Goal: Task Accomplishment & Management: Manage account settings

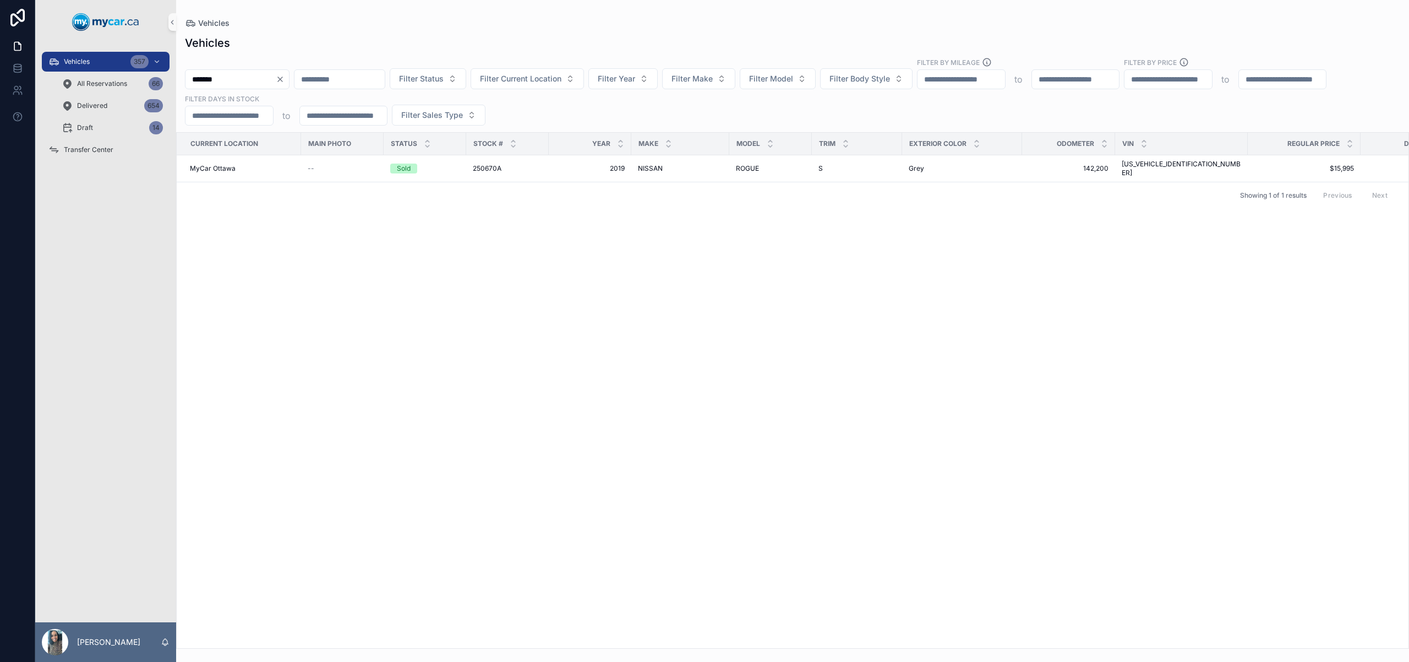
click at [285, 77] on icon "Clear" at bounding box center [280, 79] width 9 height 9
click at [330, 82] on input "scrollable content" at bounding box center [326, 79] width 90 height 15
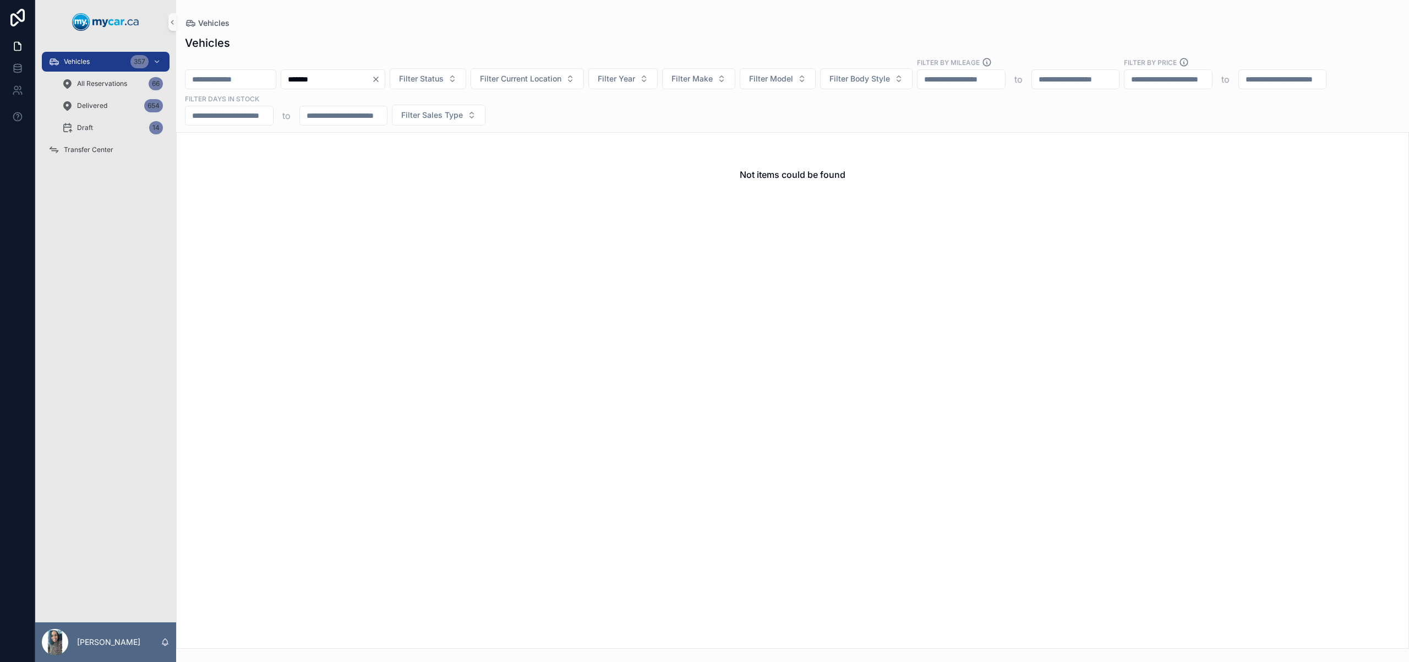
type input "*******"
click at [378, 78] on icon "Clear" at bounding box center [376, 79] width 4 height 4
click at [244, 75] on input "scrollable content" at bounding box center [231, 79] width 90 height 15
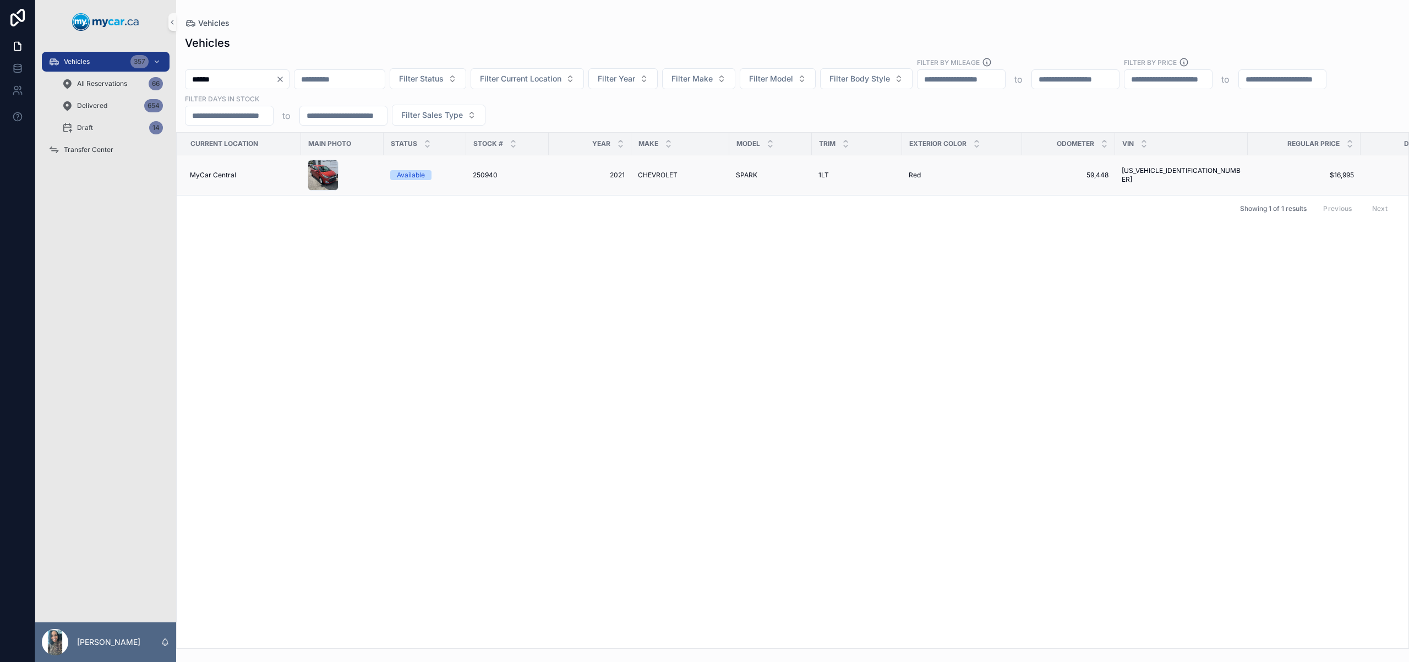
type input "******"
click at [606, 174] on span "2021" at bounding box center [589, 175] width 69 height 9
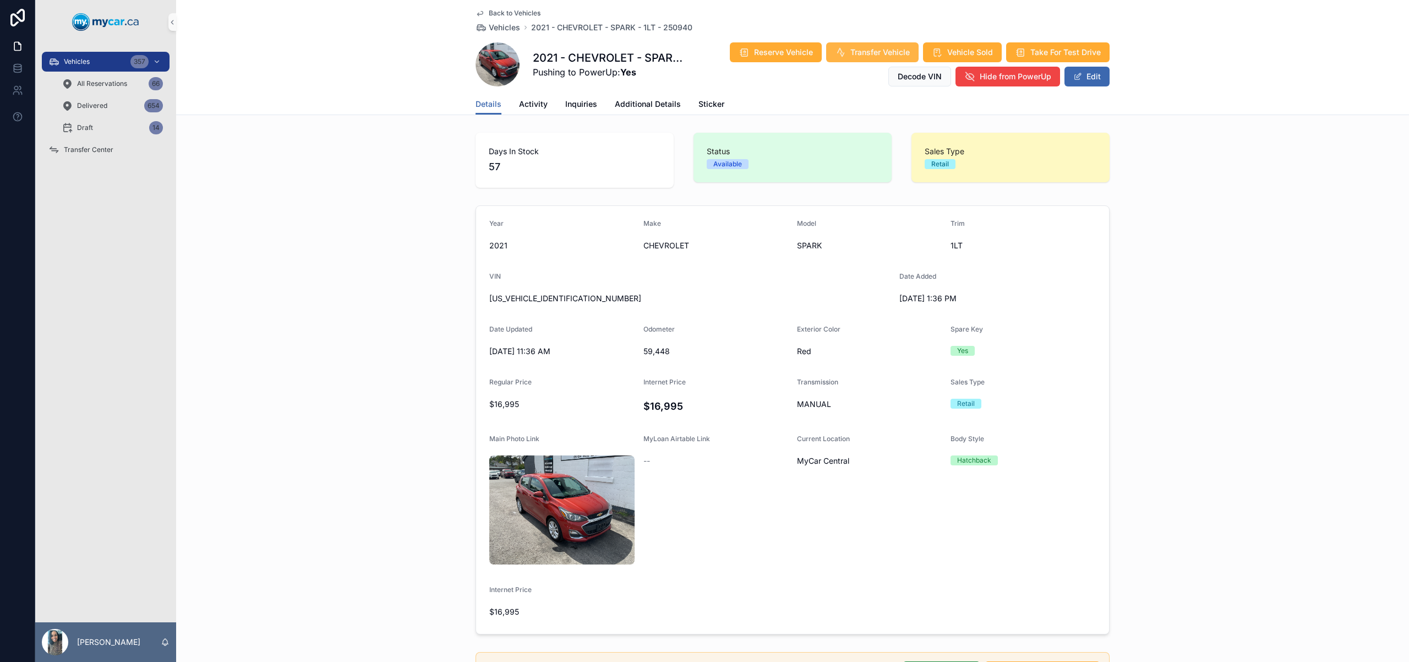
click at [883, 57] on span "Transfer Vehicle" at bounding box center [879, 52] width 59 height 11
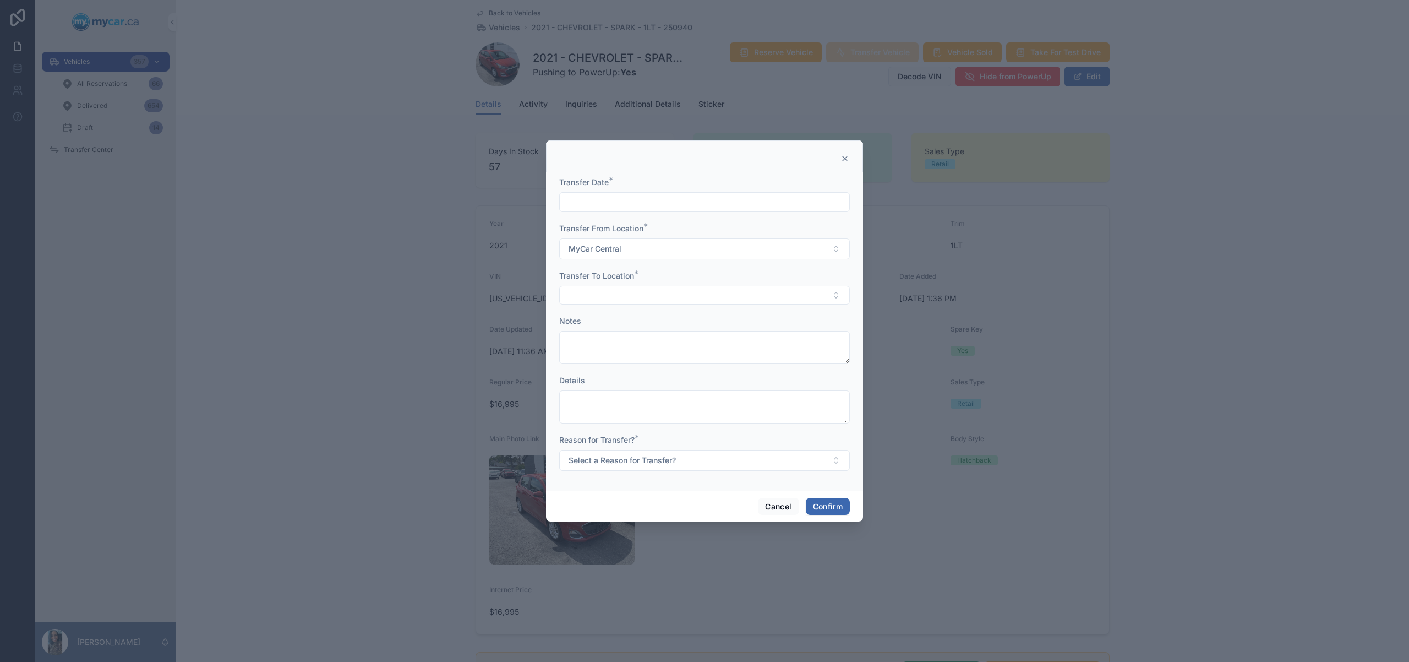
click at [651, 201] on input "text" at bounding box center [705, 201] width 290 height 15
click at [708, 314] on button "10" at bounding box center [705, 318] width 20 height 20
type input "*********"
click at [590, 286] on button "Select Button" at bounding box center [704, 295] width 291 height 19
click at [628, 392] on div "MyCar Ottawa" at bounding box center [704, 392] width 285 height 18
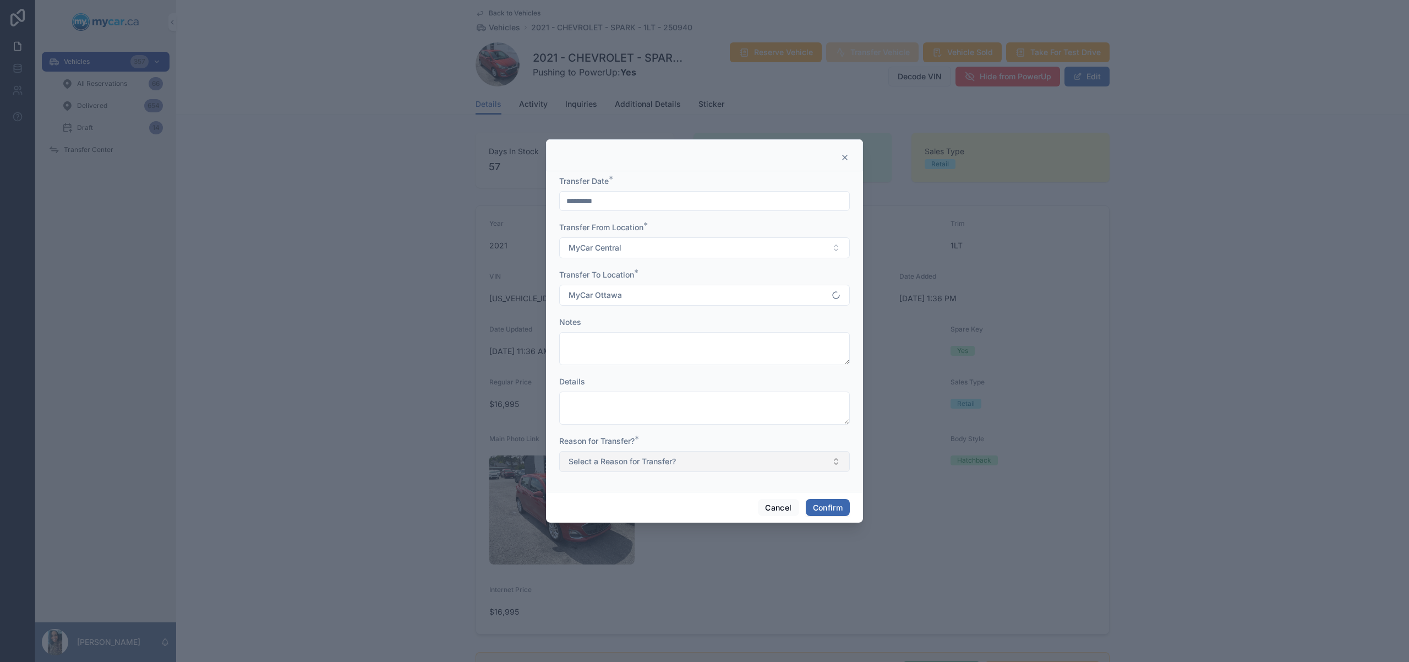
click at [640, 467] on button "Select a Reason for Transfer?" at bounding box center [704, 461] width 291 height 21
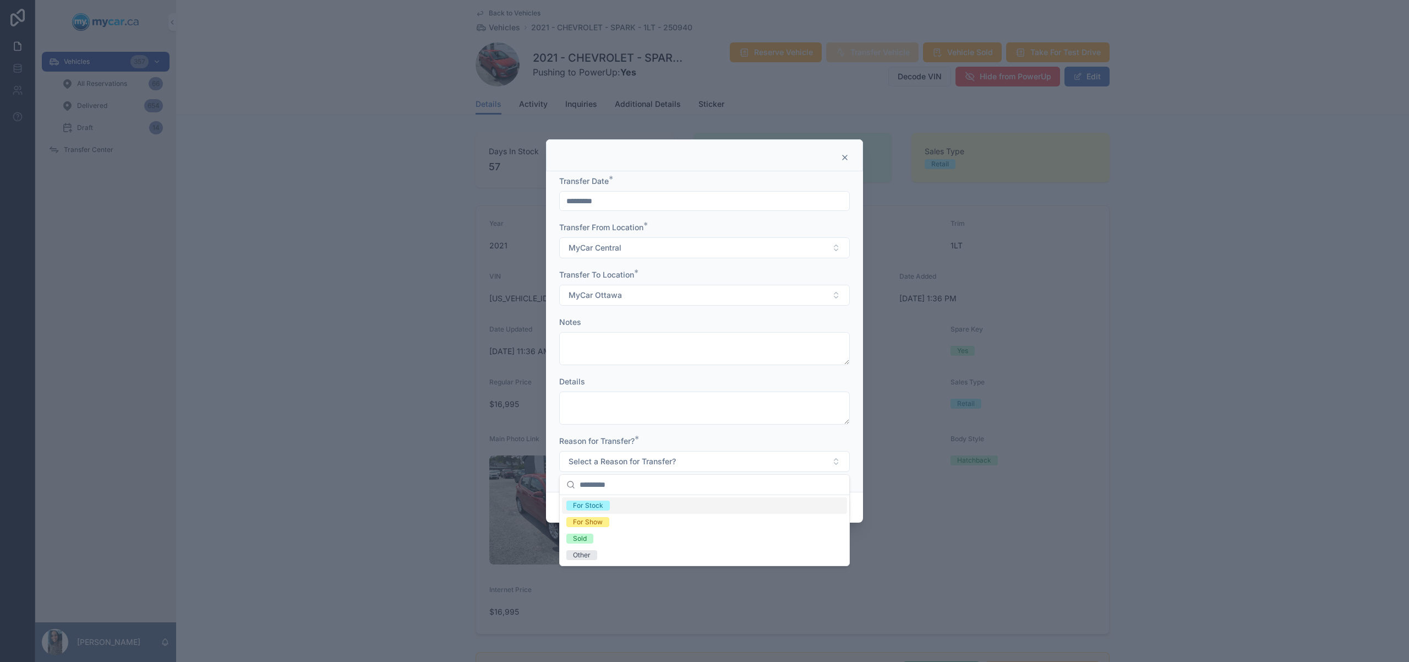
click at [662, 506] on div "For Stock" at bounding box center [704, 505] width 285 height 17
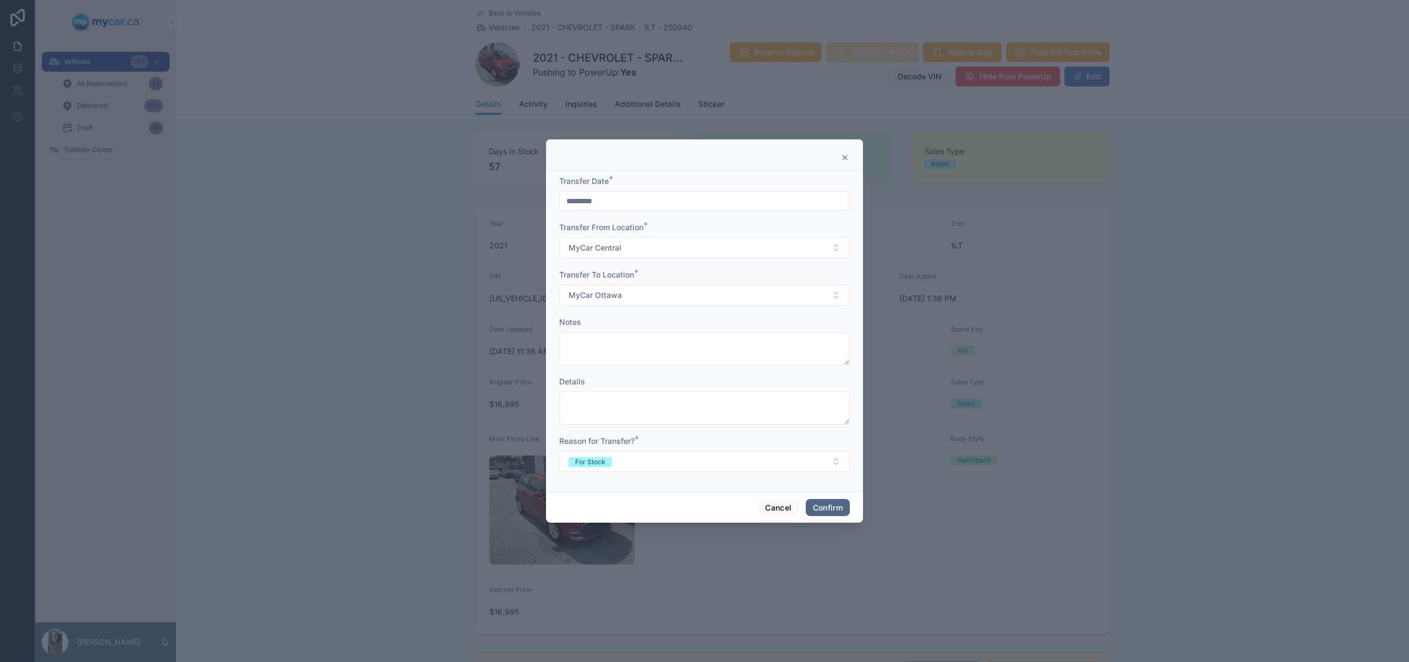
click at [836, 508] on button "Confirm" at bounding box center [828, 508] width 44 height 18
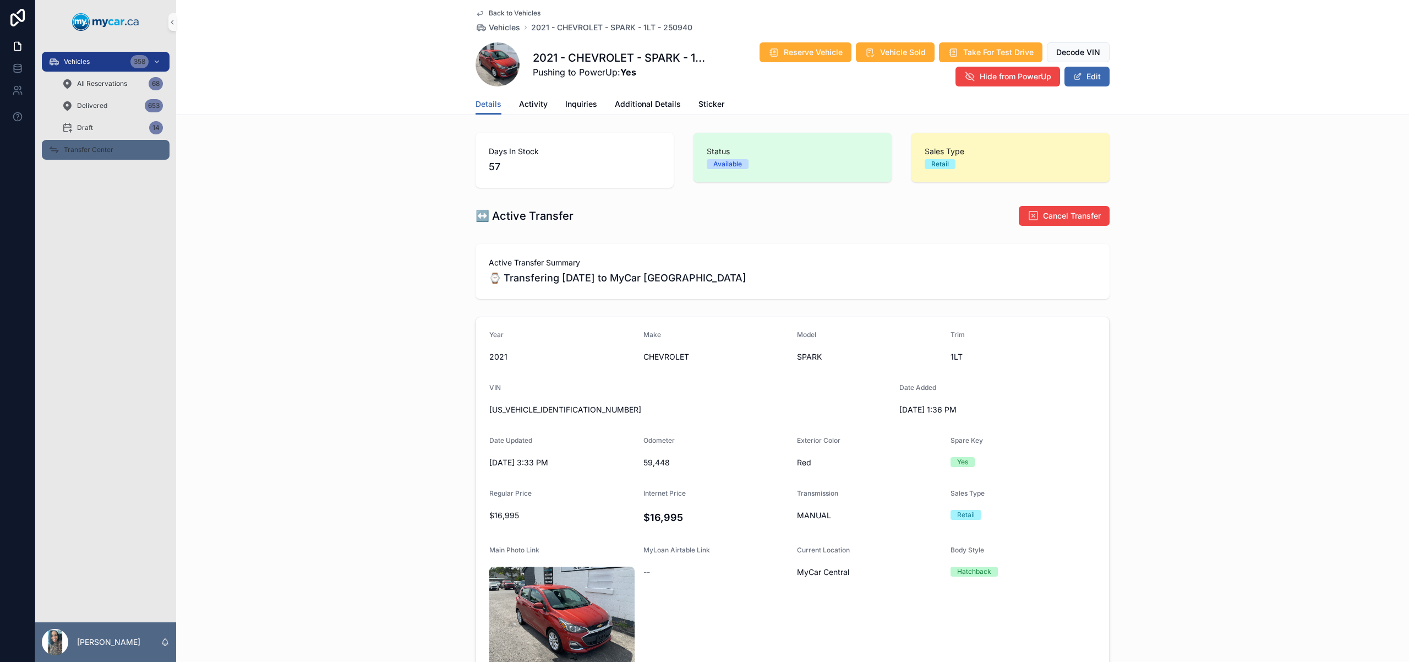
click at [96, 151] on span "Transfer Center" at bounding box center [89, 149] width 50 height 9
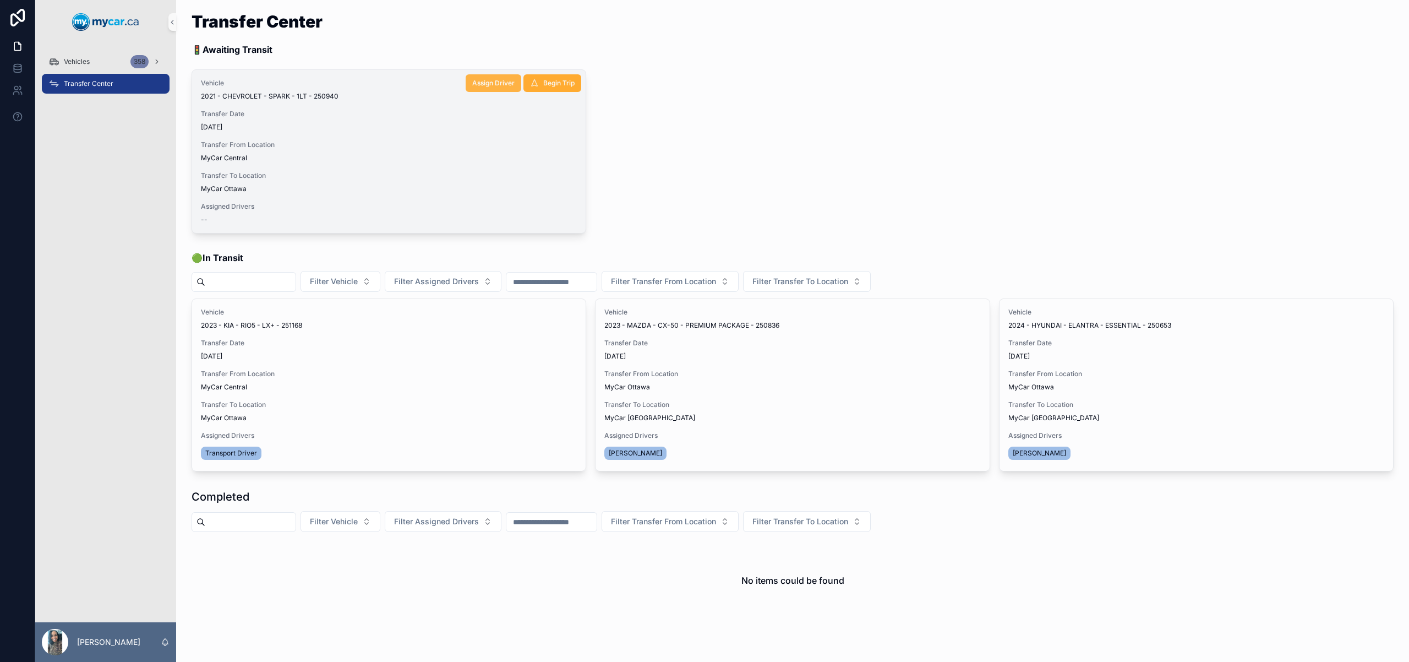
click at [497, 83] on span "Assign Driver" at bounding box center [493, 83] width 42 height 9
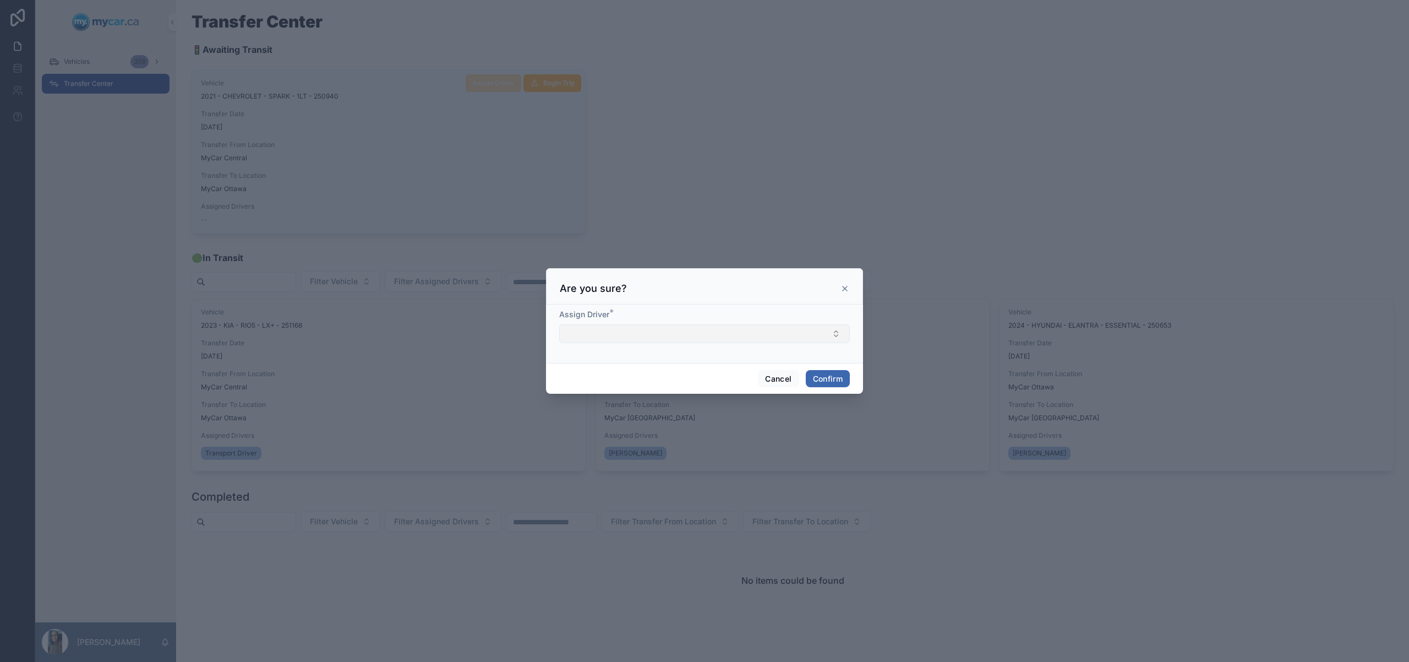
click at [692, 332] on button "Select Button" at bounding box center [704, 333] width 291 height 19
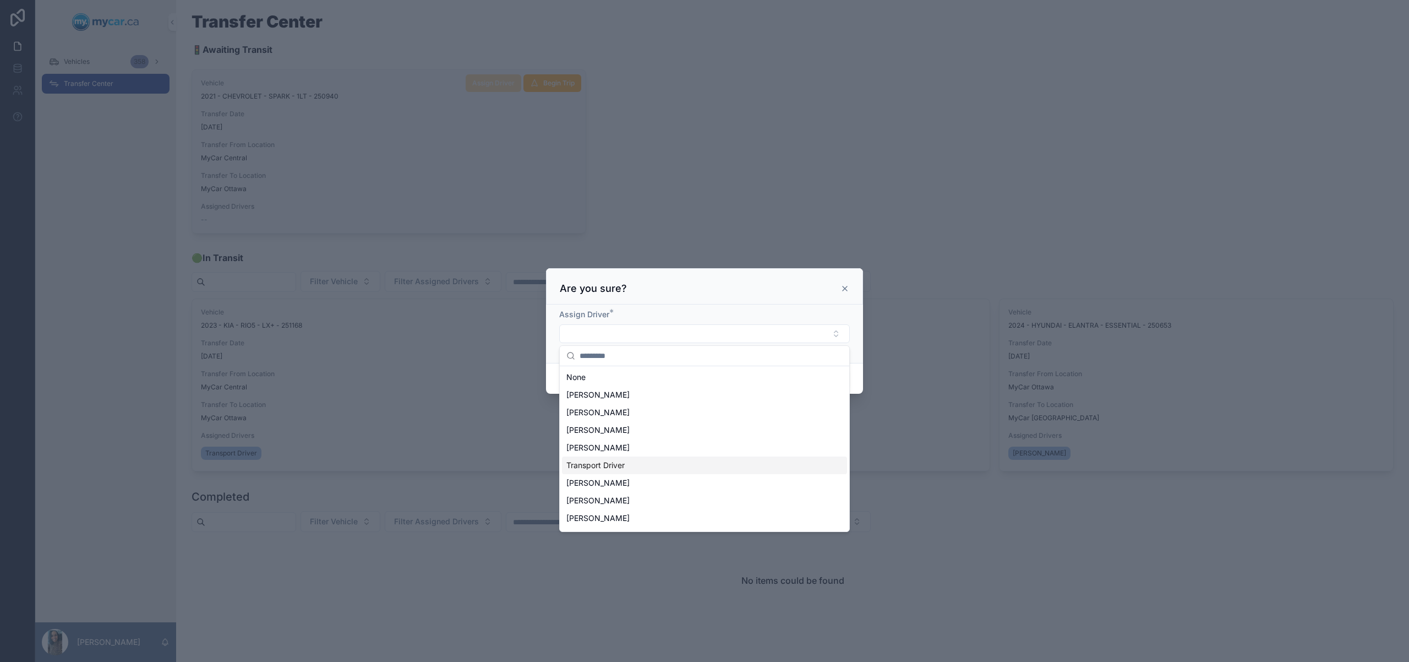
click at [647, 461] on div "Transport Driver" at bounding box center [704, 465] width 285 height 18
click at [781, 295] on div "Are you sure?" at bounding box center [704, 284] width 317 height 36
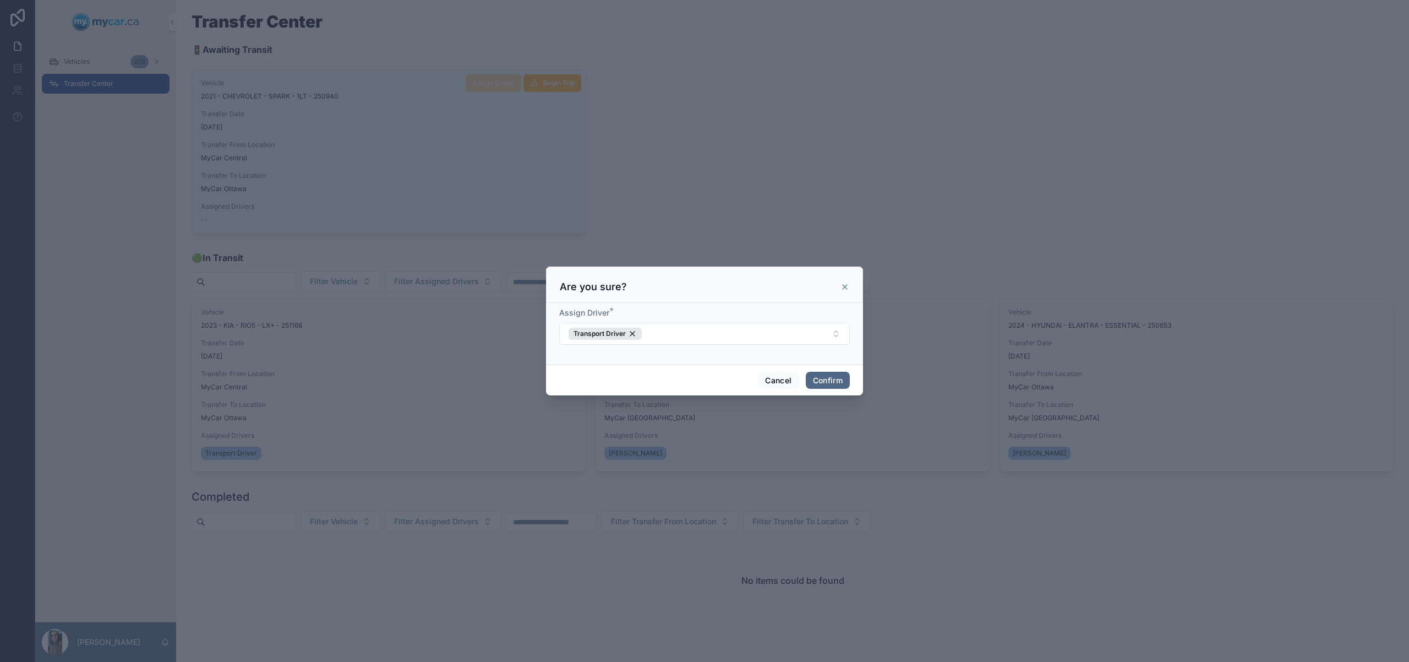
click at [822, 376] on button "Confirm" at bounding box center [828, 381] width 44 height 18
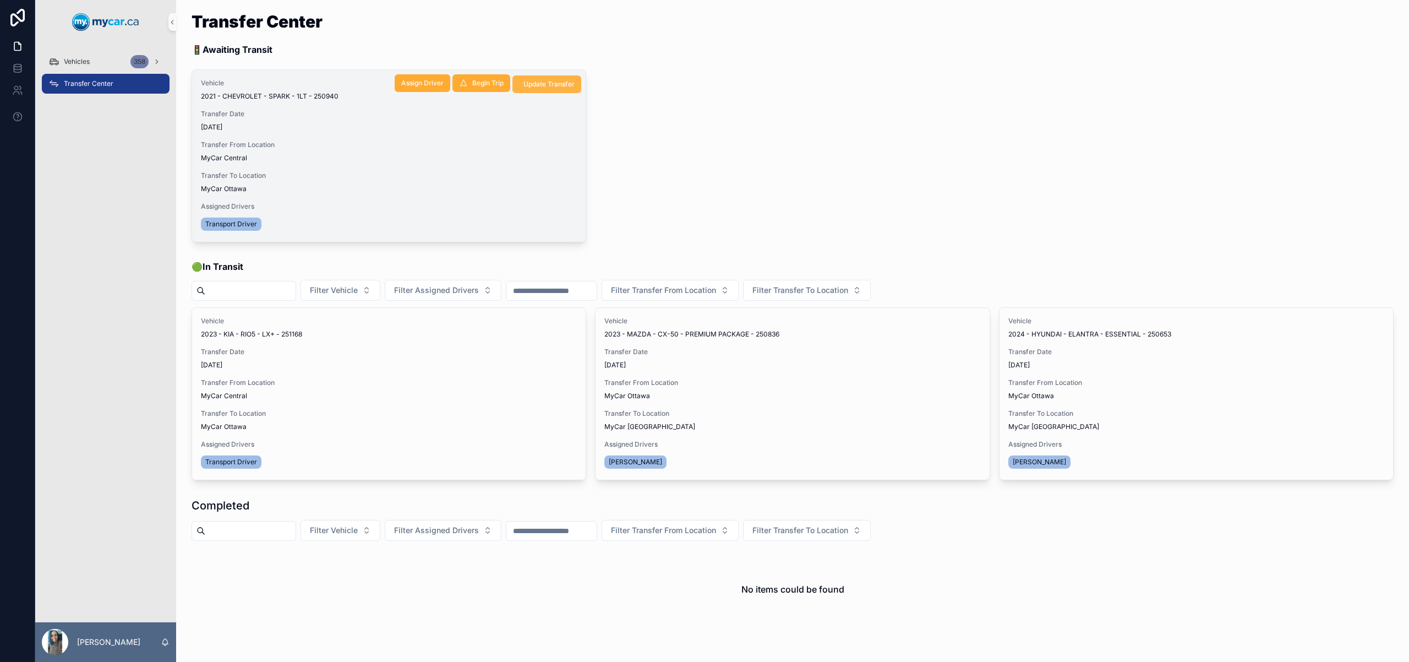
click at [546, 85] on span "Update Transfer" at bounding box center [548, 84] width 51 height 9
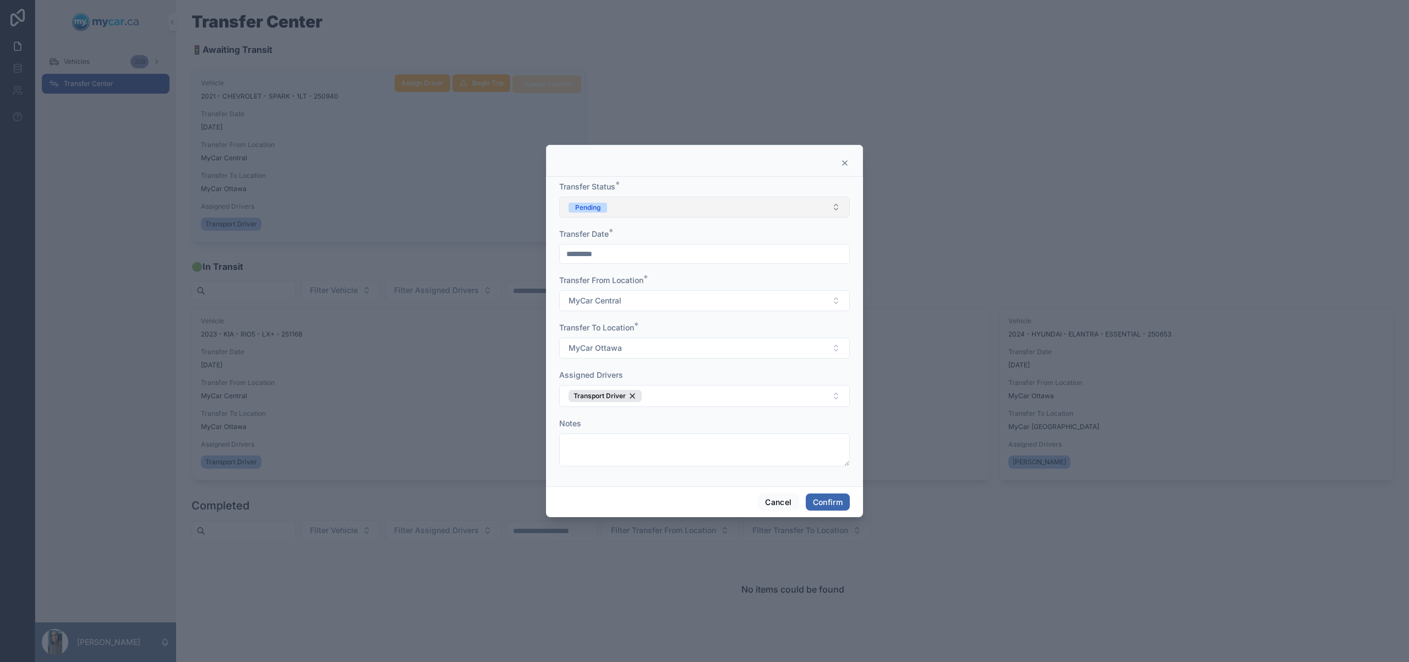
click at [712, 204] on button "Pending" at bounding box center [704, 207] width 291 height 21
click at [680, 266] on div "In Transit" at bounding box center [704, 267] width 285 height 17
click at [842, 509] on button "Confirm" at bounding box center [828, 502] width 44 height 18
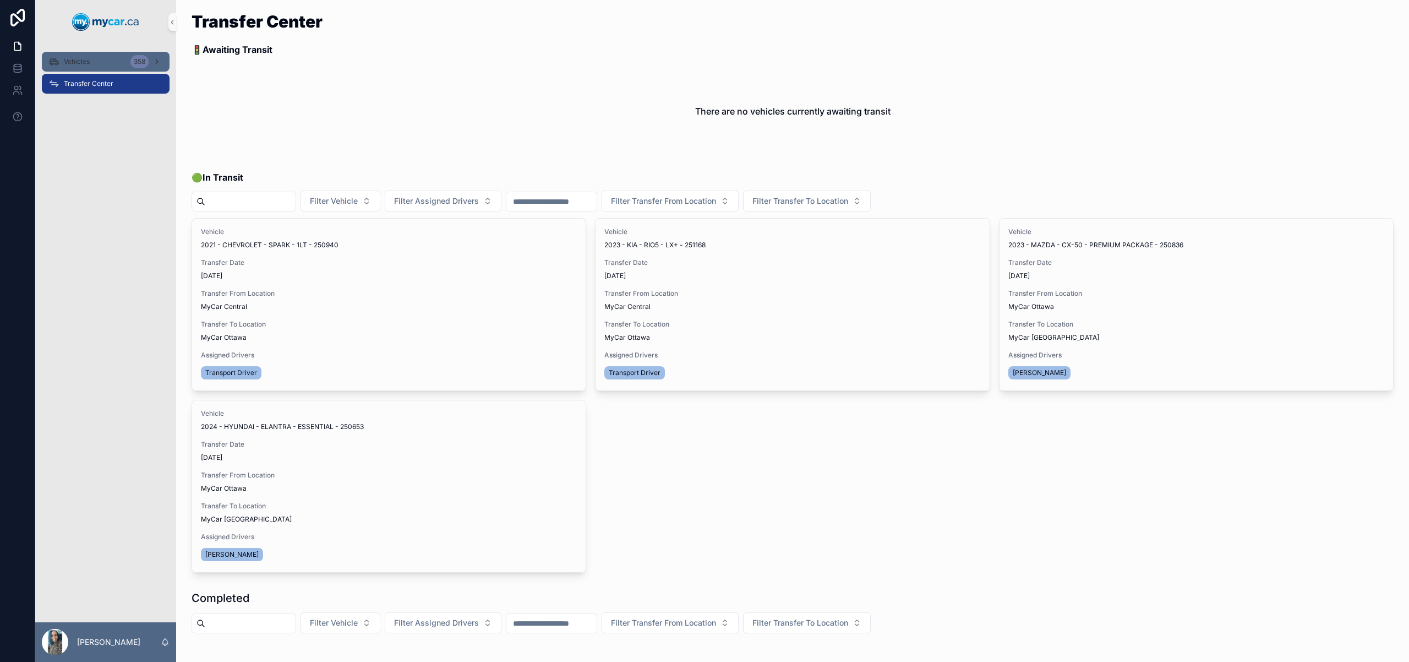
click at [80, 56] on div "Vehicles 358" at bounding box center [105, 62] width 114 height 18
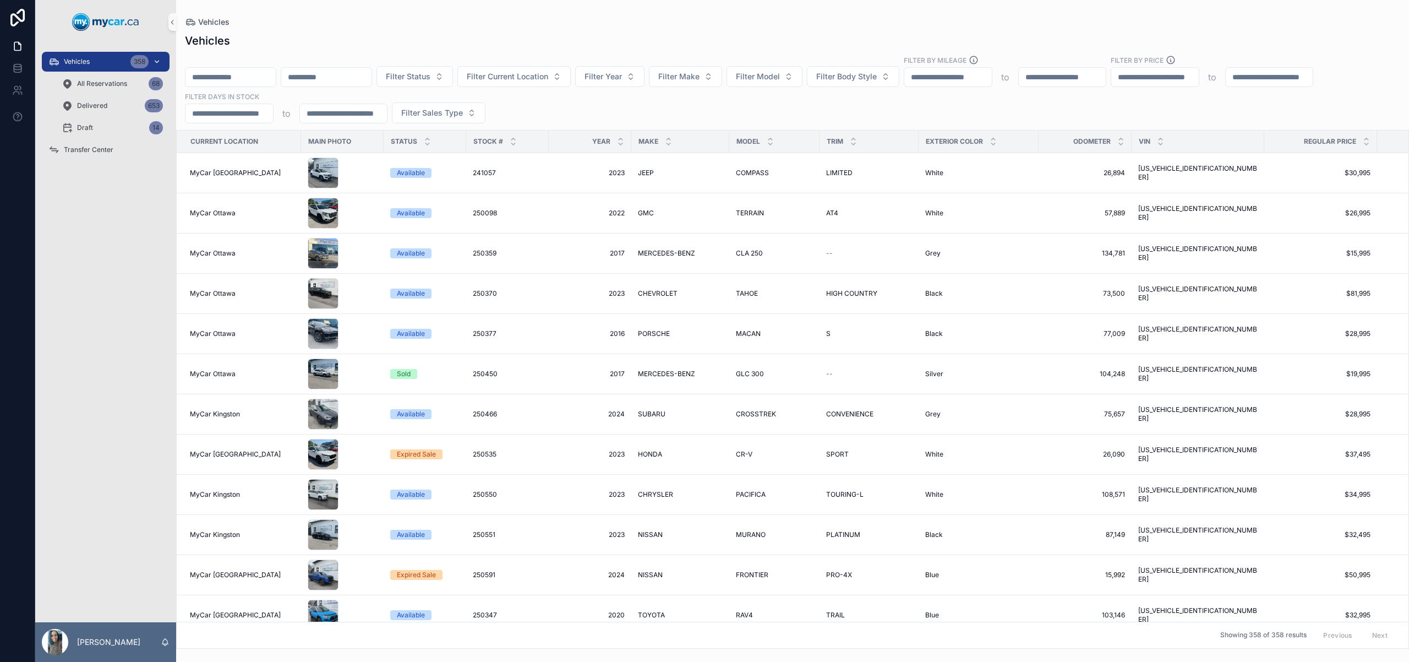
click at [100, 66] on div "Vehicles 358" at bounding box center [105, 62] width 114 height 18
click at [320, 75] on input "scrollable content" at bounding box center [326, 76] width 90 height 15
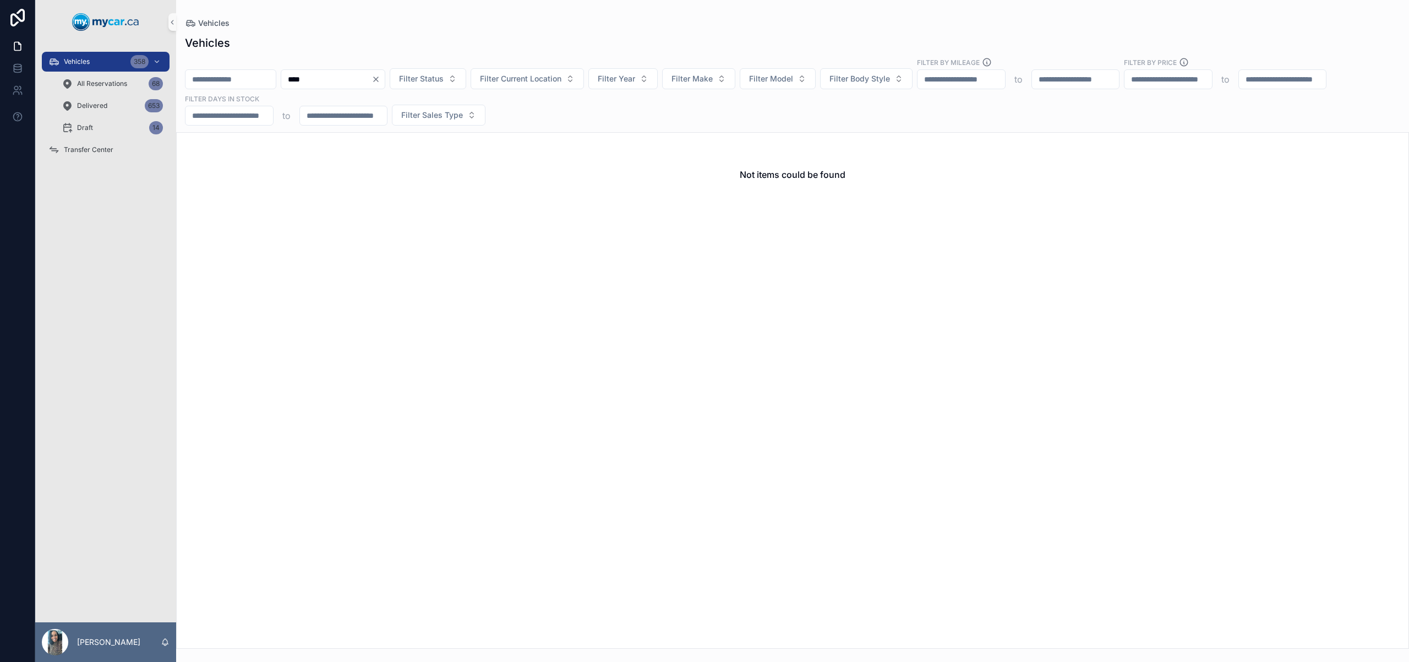
type input "****"
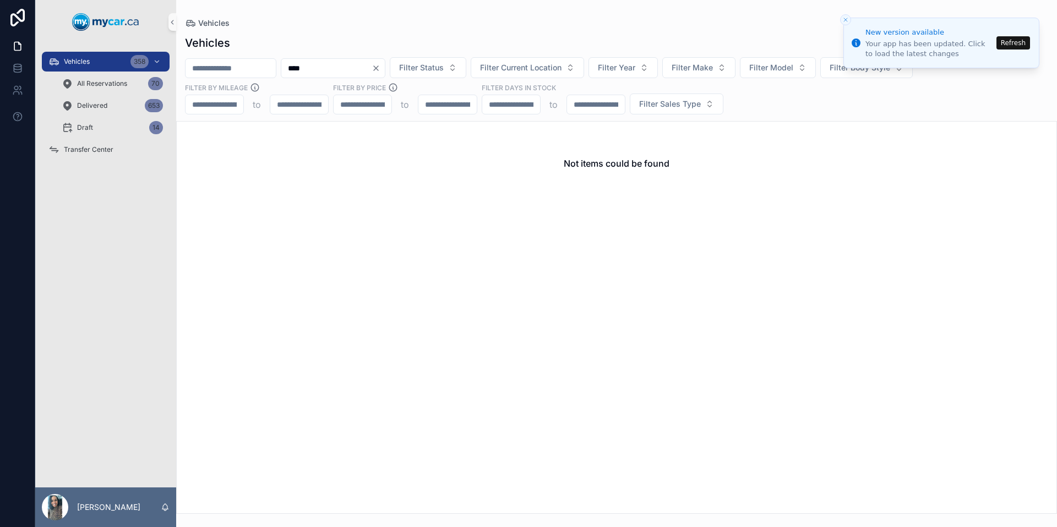
click at [378, 70] on icon "Clear" at bounding box center [376, 68] width 4 height 4
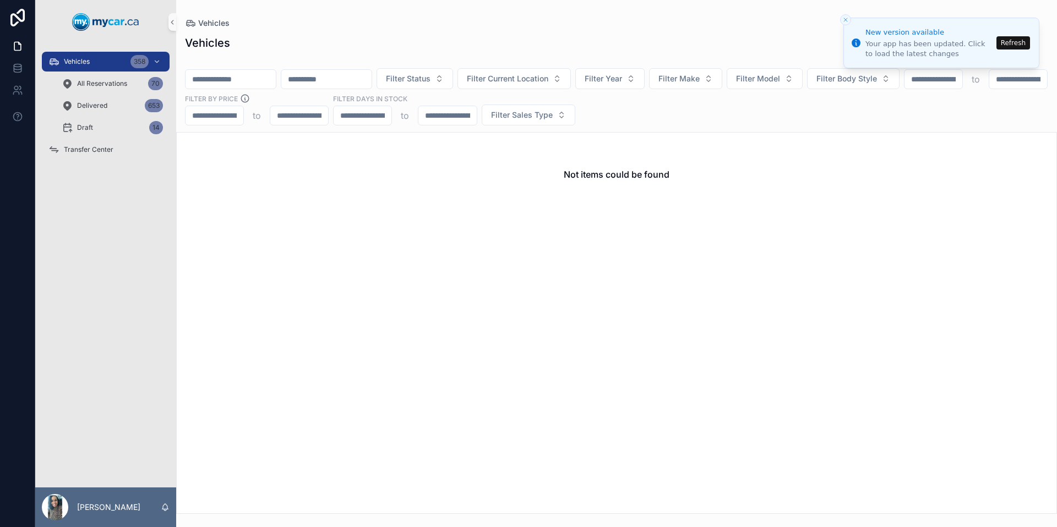
click at [844, 20] on icon "Close toast" at bounding box center [845, 20] width 7 height 7
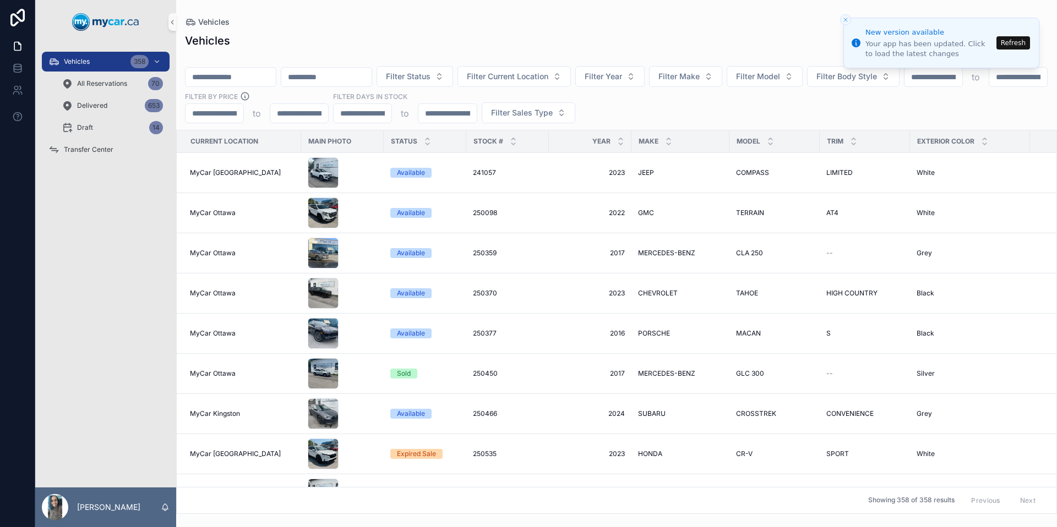
click at [332, 69] on input "scrollable content" at bounding box center [326, 76] width 90 height 15
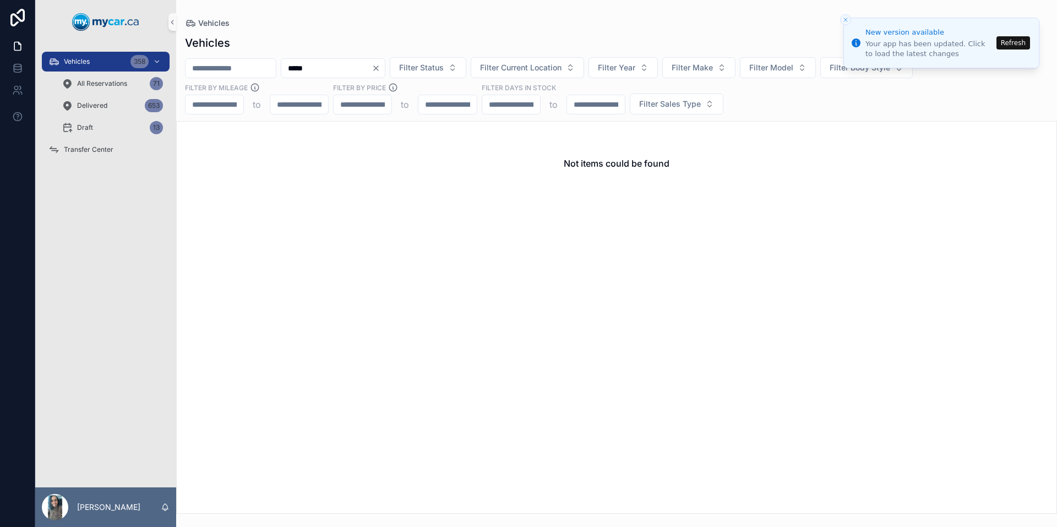
type input "*****"
click at [380, 68] on icon "Clear" at bounding box center [376, 68] width 9 height 9
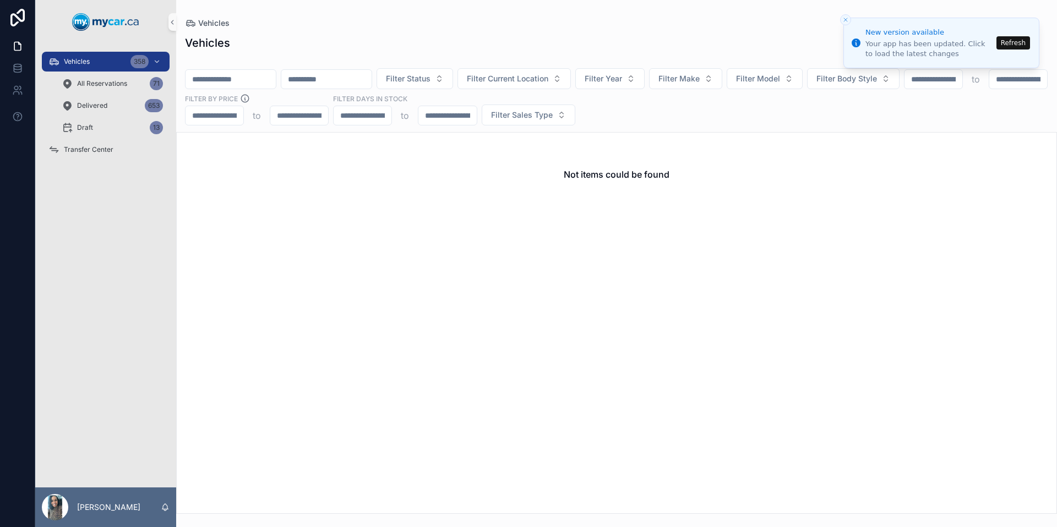
click at [394, 44] on div "Vehicles" at bounding box center [616, 42] width 863 height 15
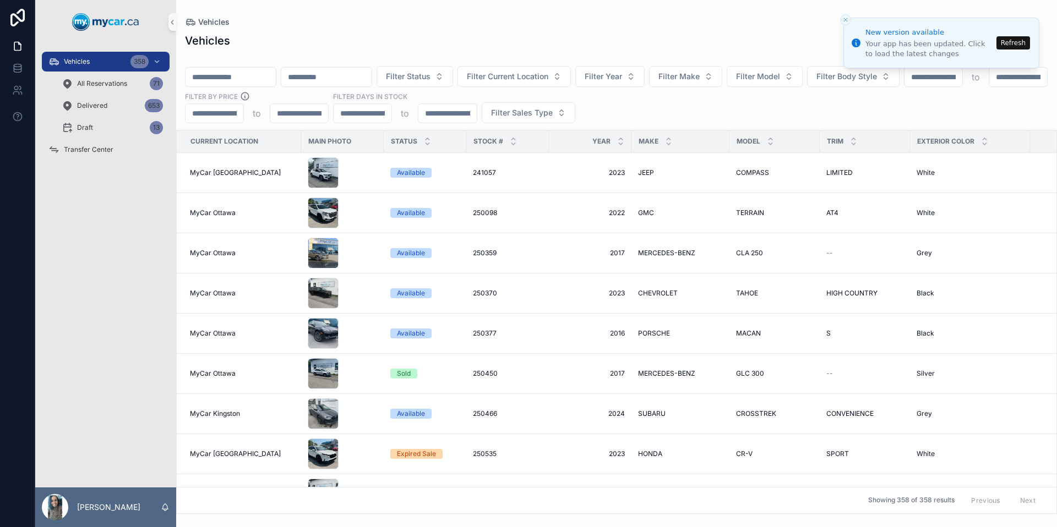
click at [846, 15] on button "Close toast" at bounding box center [845, 19] width 11 height 11
click at [121, 105] on div "Delivered 653" at bounding box center [112, 106] width 101 height 18
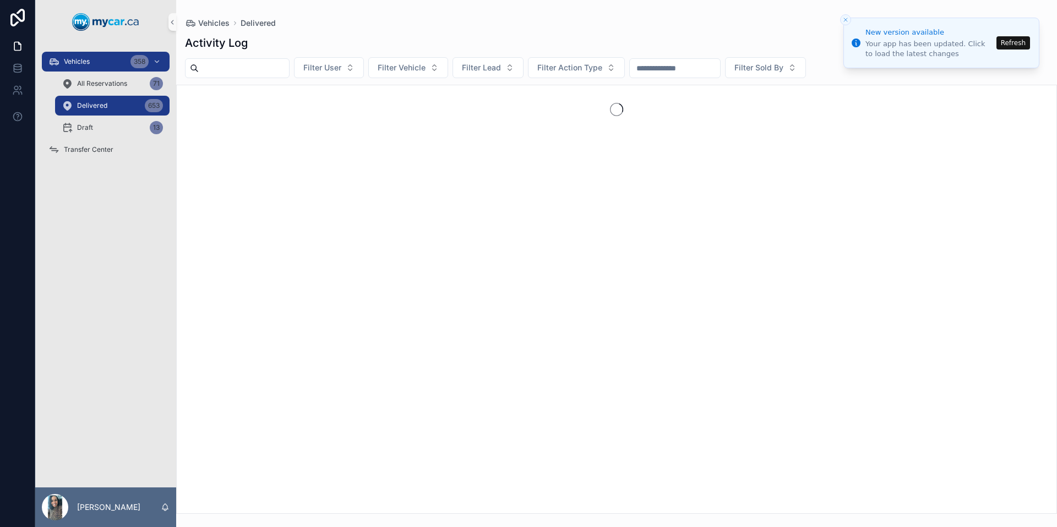
click at [1013, 46] on button "Refresh" at bounding box center [1013, 42] width 34 height 13
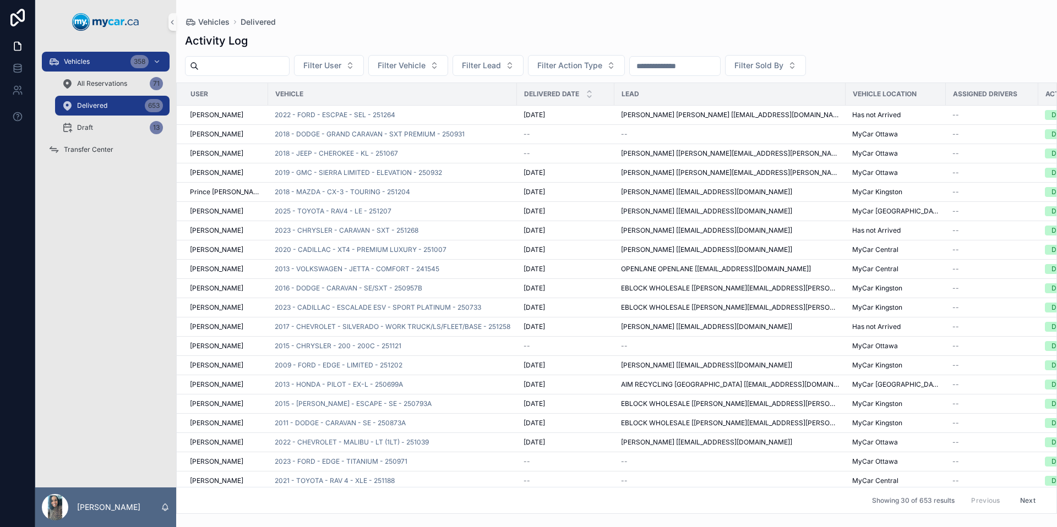
drag, startPoint x: 126, startPoint y: 103, endPoint x: 306, endPoint y: 102, distance: 180.0
click at [126, 103] on div "Delivered 653" at bounding box center [112, 106] width 101 height 18
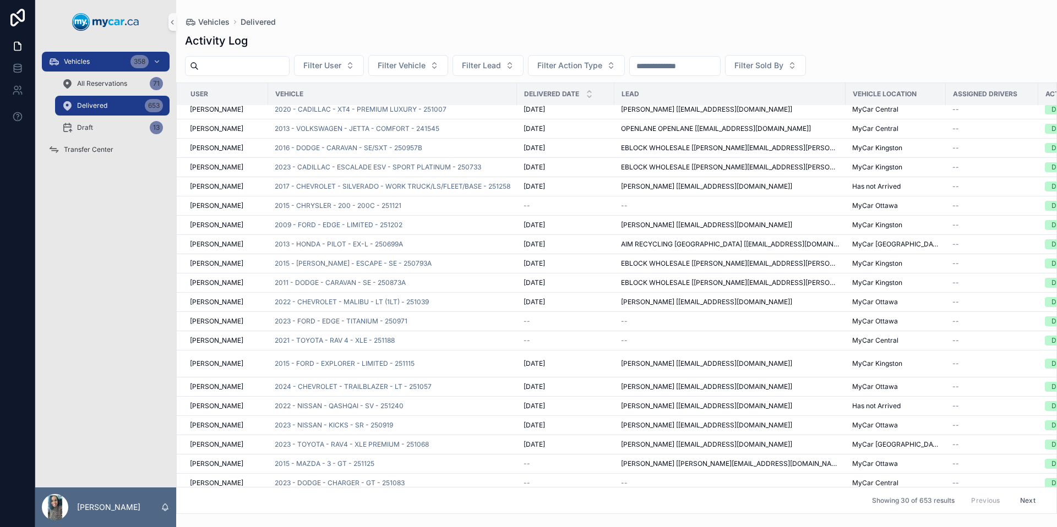
scroll to position [212, 0]
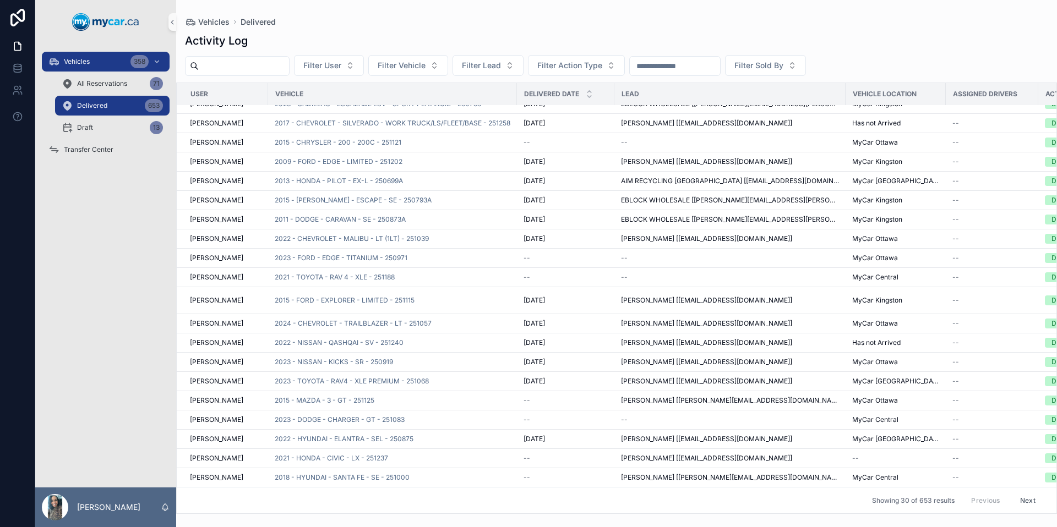
click at [248, 65] on input "scrollable content" at bounding box center [244, 65] width 90 height 15
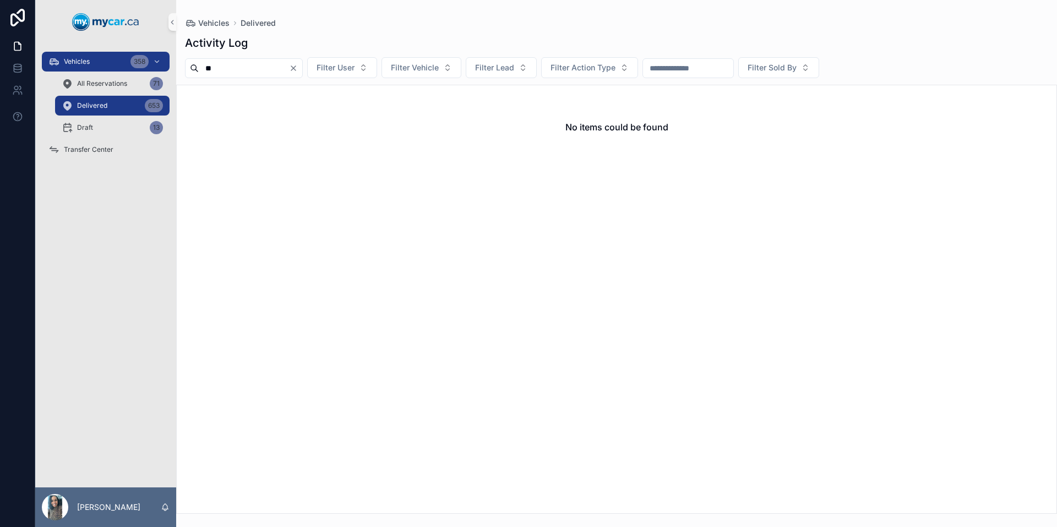
type input "*"
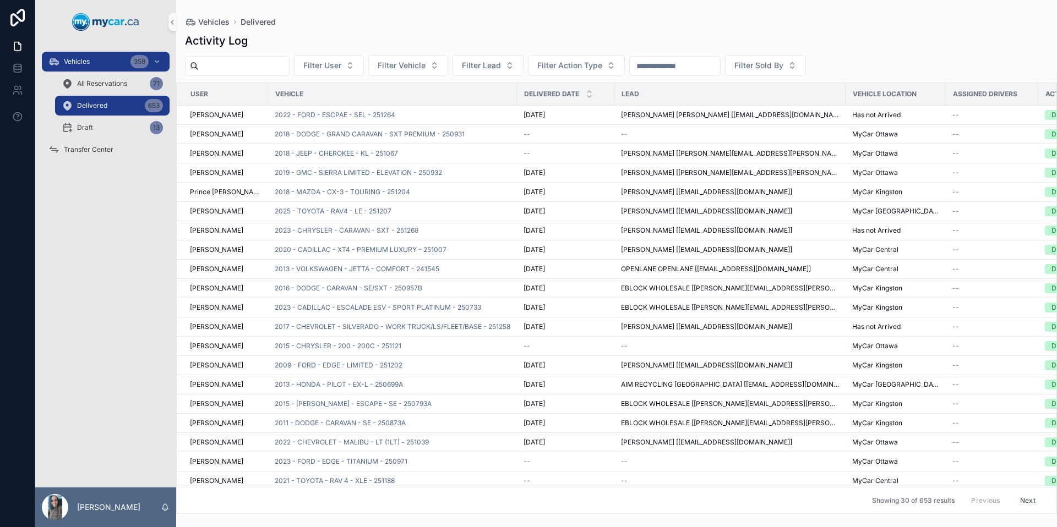
click at [251, 64] on input "scrollable content" at bounding box center [244, 65] width 90 height 15
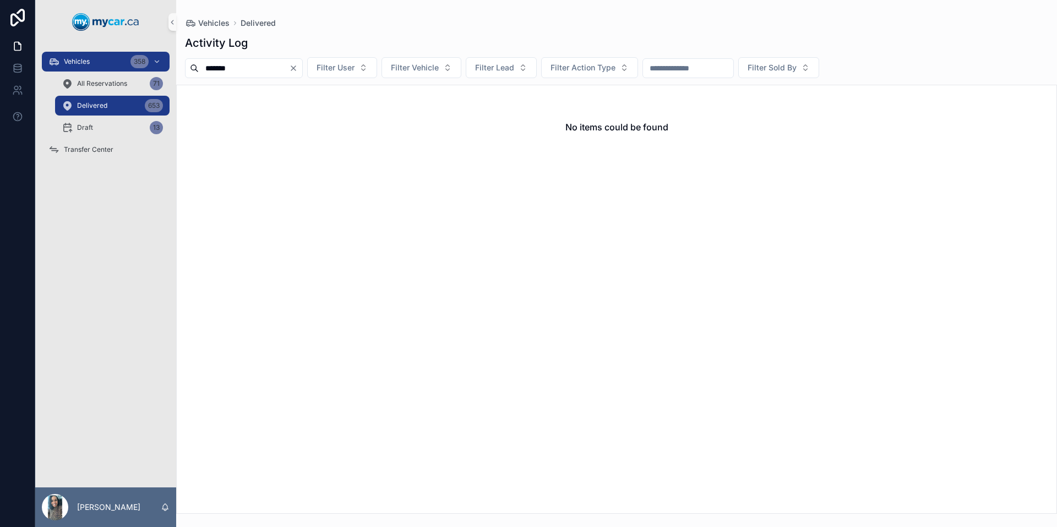
drag, startPoint x: 268, startPoint y: 68, endPoint x: 192, endPoint y: 68, distance: 75.4
click at [192, 68] on div "*******" at bounding box center [244, 68] width 118 height 20
type input "*******"
click at [99, 92] on link "All Reservations 71" at bounding box center [112, 84] width 114 height 20
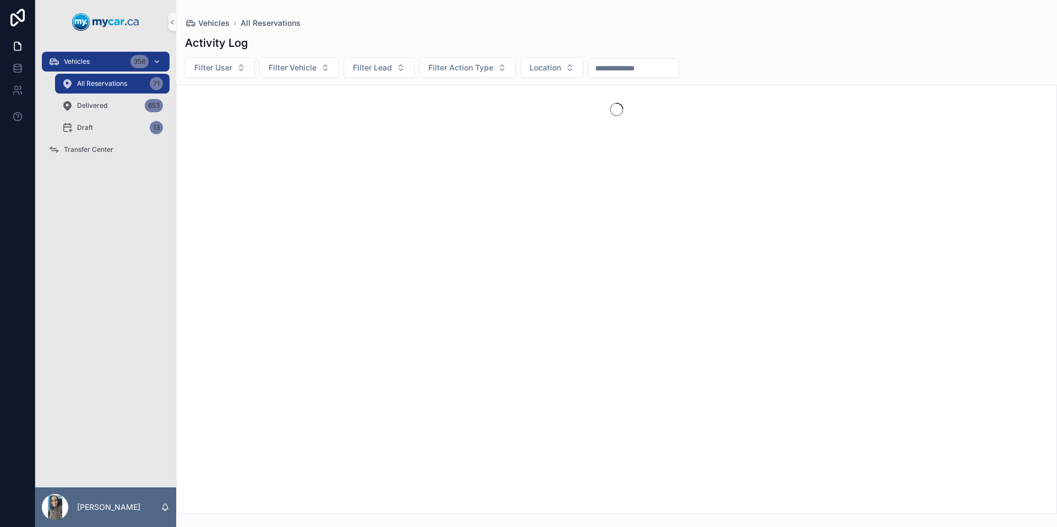
click at [121, 66] on div "Vehicles 358" at bounding box center [105, 62] width 114 height 18
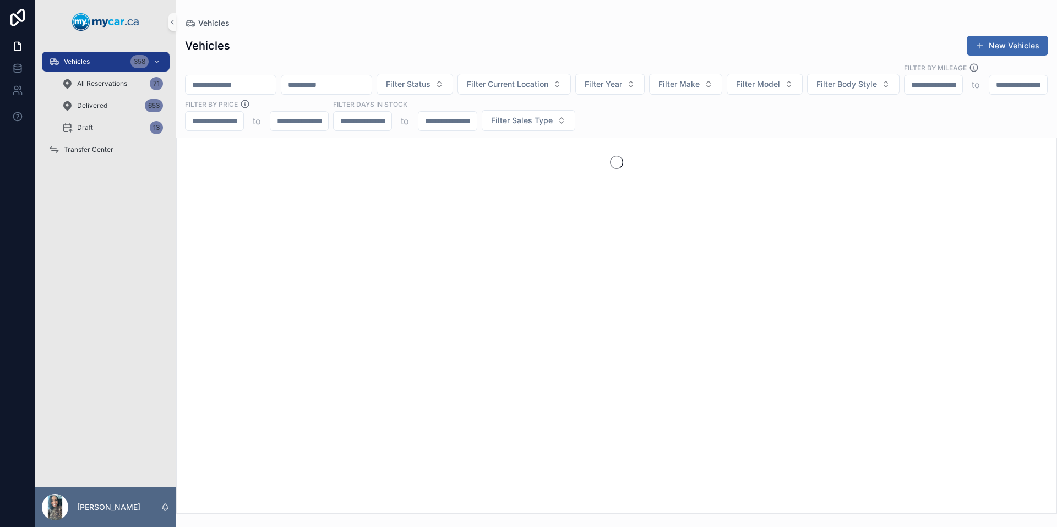
click at [234, 77] on input "scrollable content" at bounding box center [231, 84] width 90 height 15
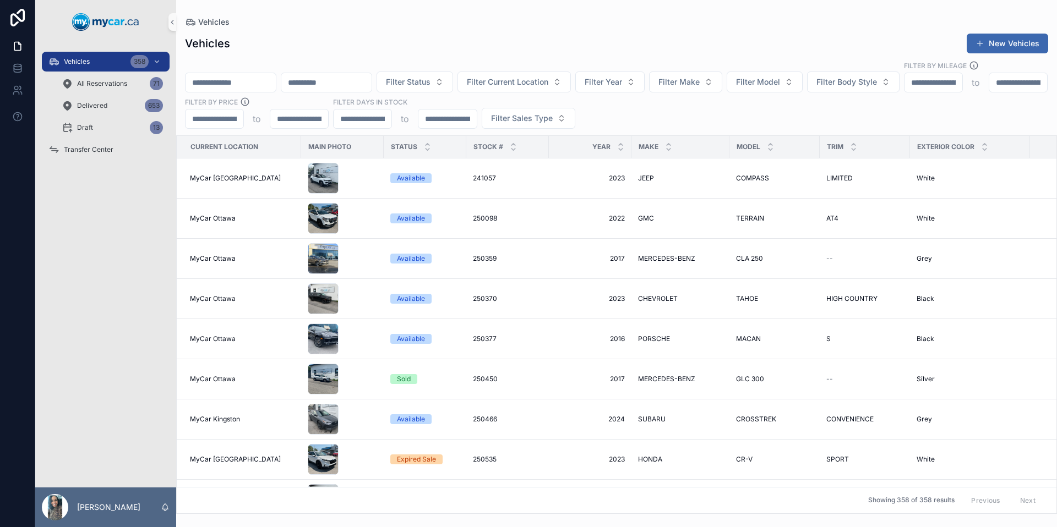
paste input "*******"
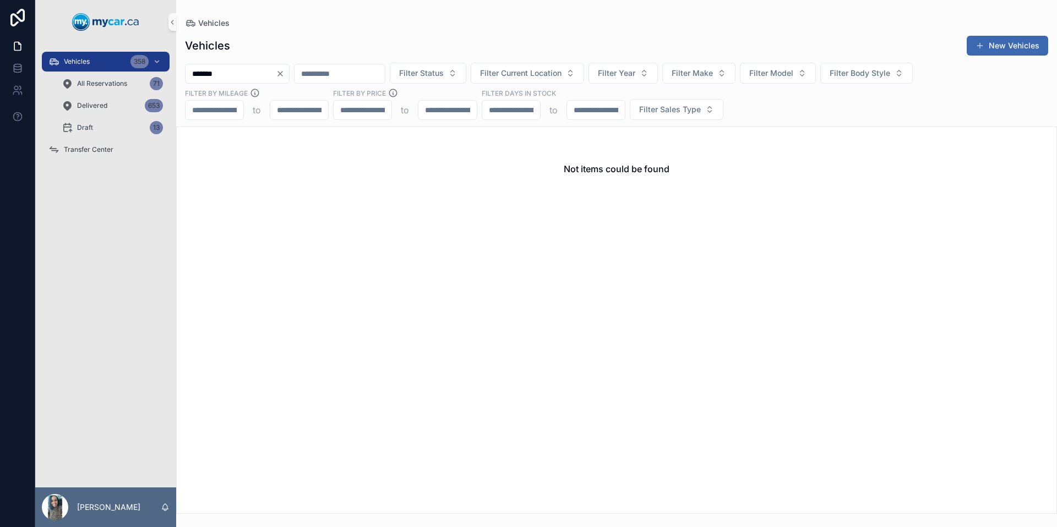
type input "*******"
click at [285, 73] on icon "Clear" at bounding box center [280, 73] width 9 height 9
